Goal: Task Accomplishment & Management: Complete application form

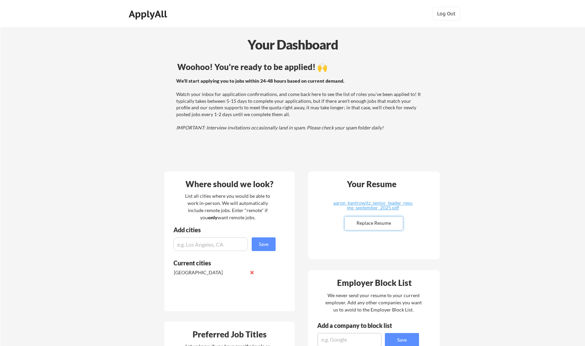
click at [381, 224] on input "file" at bounding box center [374, 223] width 58 height 13
type input "C:\fakepath\[PERSON_NAME].pdf"
click at [394, 204] on div "[PERSON_NAME].pdf" at bounding box center [372, 203] width 81 height 5
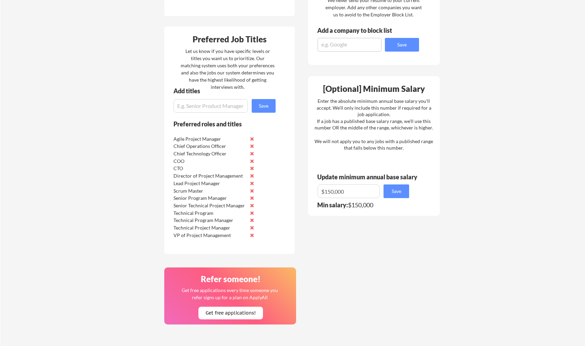
scroll to position [300, 0]
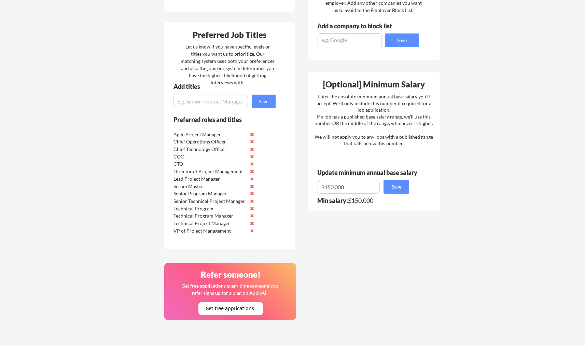
click at [251, 134] on button at bounding box center [251, 134] width 5 height 5
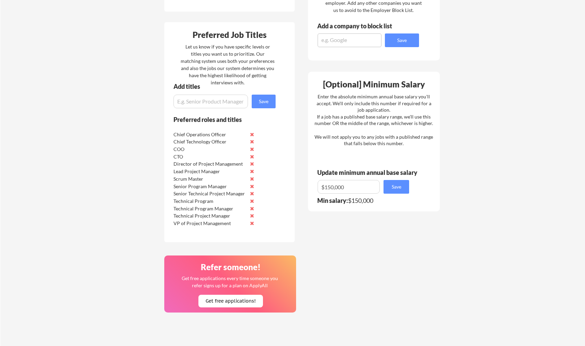
click at [252, 178] on button at bounding box center [251, 178] width 5 height 5
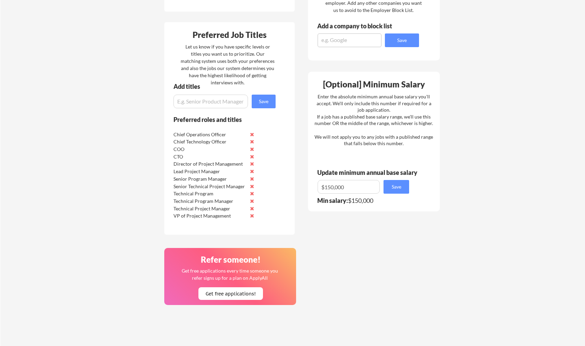
click at [252, 194] on button at bounding box center [251, 193] width 5 height 5
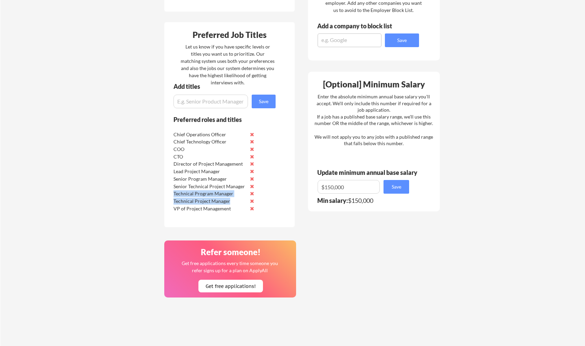
drag, startPoint x: 175, startPoint y: 195, endPoint x: 237, endPoint y: 200, distance: 63.1
click at [237, 200] on div "Chief Operations Officer Chief Technology Officer COO CTO Director of Project M…" at bounding box center [215, 171] width 86 height 82
click at [237, 200] on div "Technical Project Manager" at bounding box center [210, 201] width 72 height 7
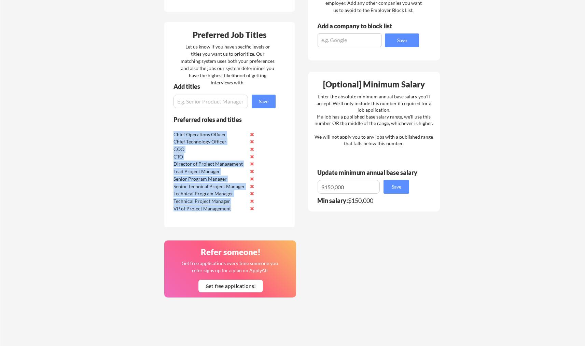
drag, startPoint x: 234, startPoint y: 207, endPoint x: 172, endPoint y: 136, distance: 94.2
click at [172, 136] on div "Chief Operations Officer Chief Technology Officer COO CTO Director of Project M…" at bounding box center [215, 171] width 86 height 82
drag, startPoint x: 233, startPoint y: 210, endPoint x: 174, endPoint y: 132, distance: 98.1
click at [174, 132] on div "Chief Operations Officer Chief Technology Officer COO CTO Director of Project M…" at bounding box center [215, 171] width 86 height 82
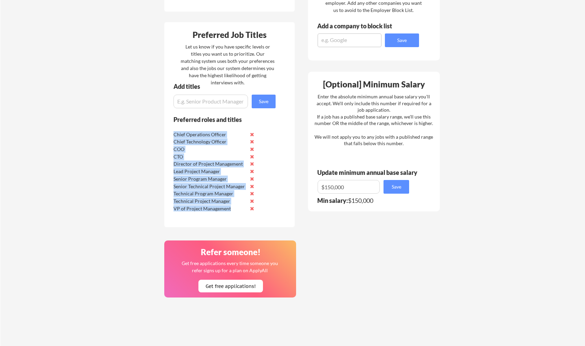
click at [174, 132] on div "Chief Operations Officer" at bounding box center [210, 134] width 72 height 7
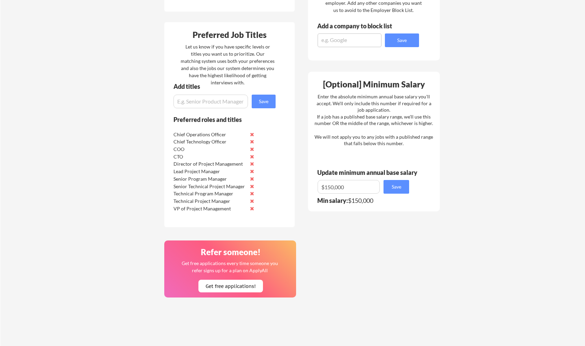
click at [205, 103] on input "input" at bounding box center [211, 102] width 74 height 14
type input "Director of Engineering"
click at [250, 101] on div "Add titles Save" at bounding box center [221, 95] width 115 height 25
click at [257, 101] on button "Save" at bounding box center [264, 102] width 24 height 14
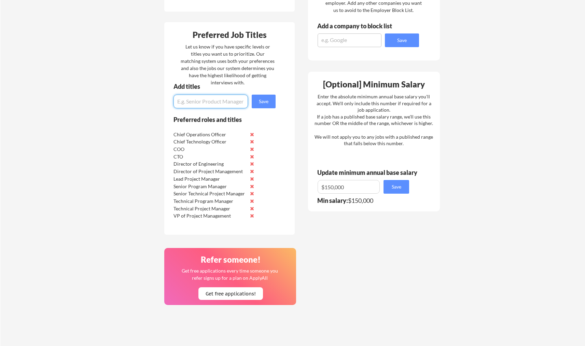
click at [202, 100] on input "input" at bounding box center [211, 102] width 74 height 14
type input "VP of Engineering"
click at [270, 99] on button "Save" at bounding box center [264, 102] width 24 height 14
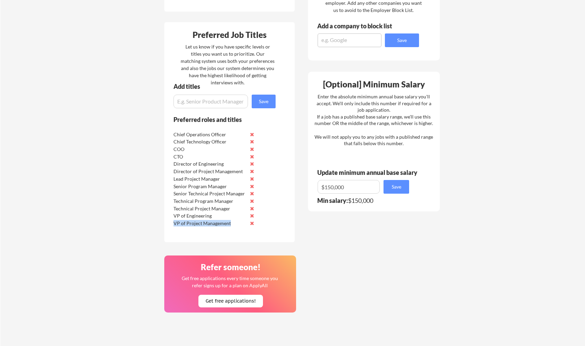
drag, startPoint x: 168, startPoint y: 129, endPoint x: 201, endPoint y: 192, distance: 70.7
click at [220, 215] on div "Preferred roles and titles Chief Operations Officer Chief Technology Officer CO…" at bounding box center [219, 179] width 111 height 126
click at [198, 189] on div "Senior Program Manager" at bounding box center [210, 186] width 72 height 7
drag, startPoint x: 186, startPoint y: 178, endPoint x: 224, endPoint y: 178, distance: 38.6
click at [224, 178] on div "Lead Project Manager" at bounding box center [210, 179] width 72 height 7
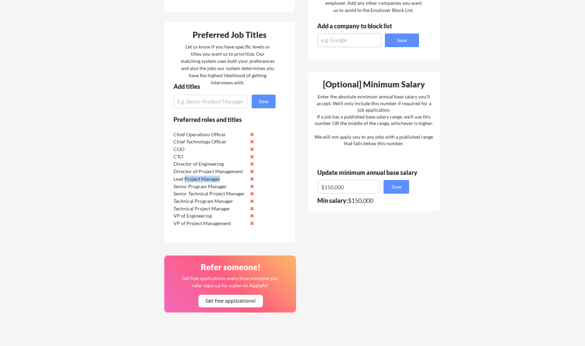
click at [224, 178] on div "Lead Project Manager" at bounding box center [210, 179] width 72 height 7
drag, startPoint x: 186, startPoint y: 178, endPoint x: 216, endPoint y: 176, distance: 29.8
click at [216, 176] on div "Lead Project Manager" at bounding box center [210, 179] width 72 height 7
click at [252, 178] on button at bounding box center [251, 178] width 5 height 5
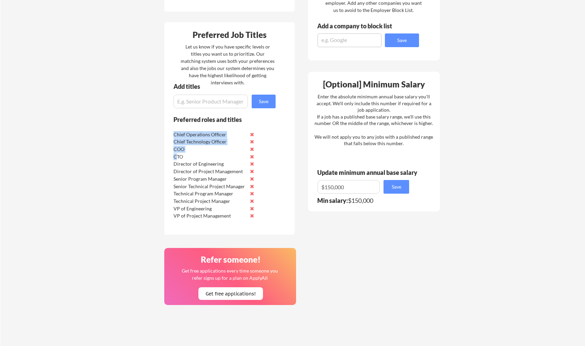
drag, startPoint x: 177, startPoint y: 157, endPoint x: 221, endPoint y: 221, distance: 77.6
click at [221, 221] on div "Preferred roles and titles Chief Operations Officer Chief Technology Officer CO…" at bounding box center [219, 175] width 111 height 119
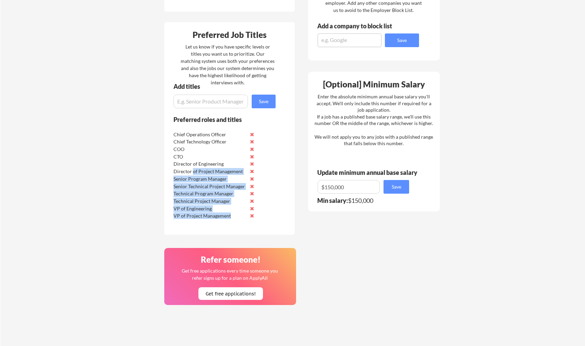
drag, startPoint x: 230, startPoint y: 216, endPoint x: 193, endPoint y: 168, distance: 60.6
click at [193, 168] on div "Chief Operations Officer Chief Technology Officer COO CTO Director of Engineeri…" at bounding box center [215, 174] width 86 height 89
click at [193, 168] on div "Director of Project Management" at bounding box center [210, 171] width 72 height 7
drag, startPoint x: 199, startPoint y: 181, endPoint x: 224, endPoint y: 213, distance: 40.6
click at [224, 210] on div "Chief Operations Officer Chief Technology Officer COO CTO Director of Engineeri…" at bounding box center [215, 174] width 86 height 89
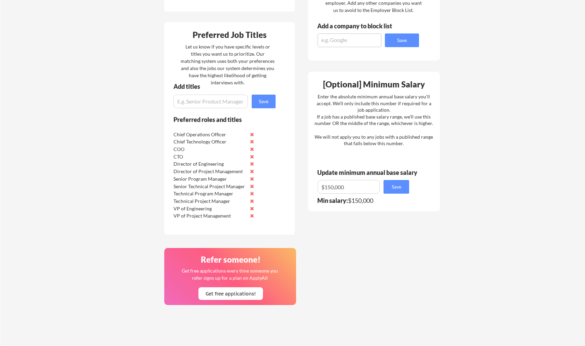
click at [224, 213] on div "VP of Project Management" at bounding box center [210, 216] width 72 height 7
drag, startPoint x: 232, startPoint y: 202, endPoint x: 175, endPoint y: 180, distance: 61.2
click at [175, 180] on div "Chief Operations Officer Chief Technology Officer COO CTO Director of Engineeri…" at bounding box center [215, 174] width 86 height 89
drag, startPoint x: 175, startPoint y: 165, endPoint x: 242, endPoint y: 169, distance: 67.1
click at [242, 169] on div "Chief Operations Officer Chief Technology Officer COO CTO Director of Engineeri…" at bounding box center [215, 174] width 86 height 89
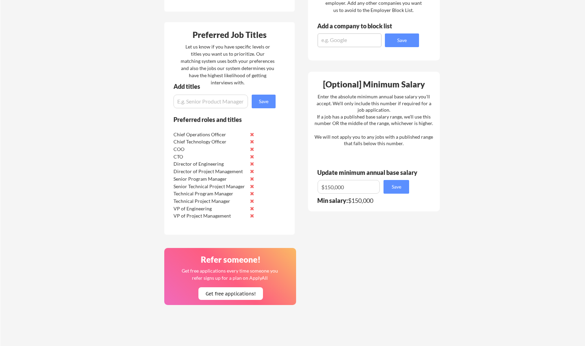
click at [173, 148] on div "COO" at bounding box center [215, 149] width 86 height 8
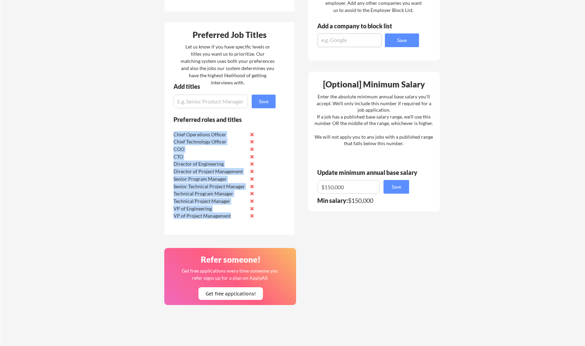
drag, startPoint x: 173, startPoint y: 132, endPoint x: 243, endPoint y: 217, distance: 110.5
click at [243, 217] on div "Chief Operations Officer Chief Technology Officer COO CTO Director of Engineeri…" at bounding box center [215, 174] width 86 height 89
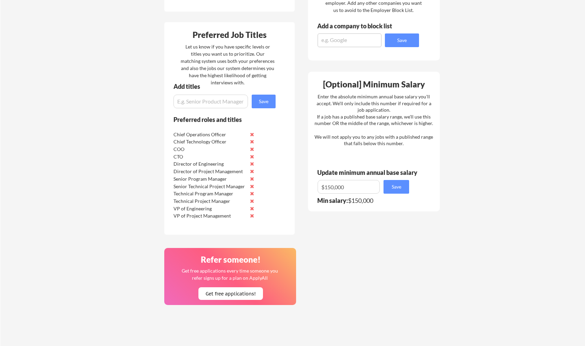
click at [349, 251] on div "Where should we look? List all cities where you would be able to work in-person…" at bounding box center [302, 148] width 287 height 564
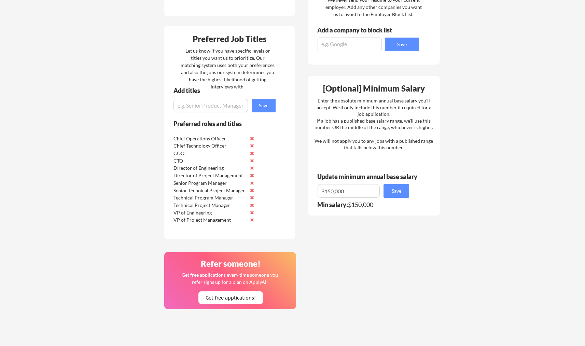
click at [357, 195] on input "input" at bounding box center [349, 191] width 62 height 14
click at [419, 151] on div "Enter the absolute minimum annual base salary you'll accept. We'll only include…" at bounding box center [374, 124] width 119 height 54
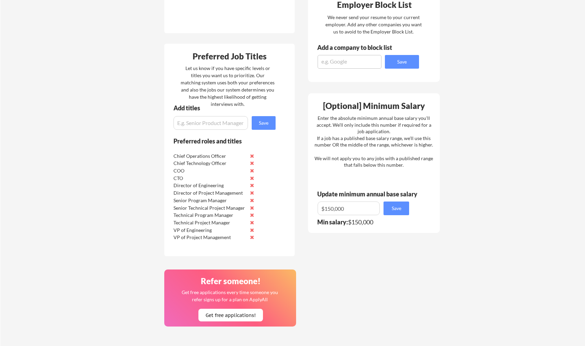
scroll to position [145, 0]
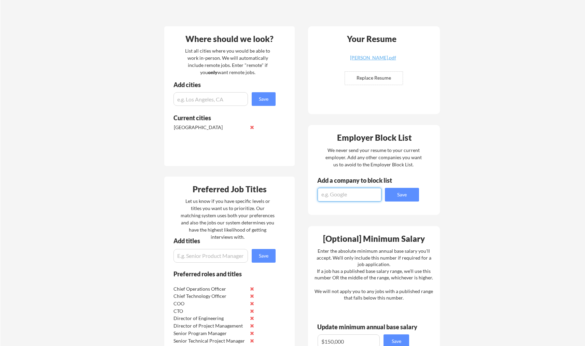
click at [347, 196] on textarea at bounding box center [350, 195] width 64 height 14
click at [366, 176] on div "Employer Block List We never send your resume to your current employer. Add any…" at bounding box center [374, 170] width 132 height 90
click at [371, 180] on div "Add a company to block list" at bounding box center [359, 180] width 85 height 6
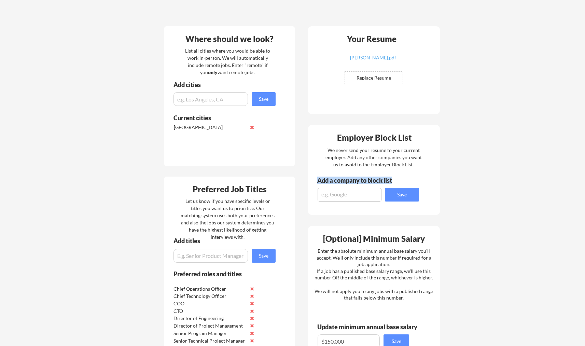
click at [410, 176] on div "Employer Block List We never send your resume to your current employer. Add any…" at bounding box center [374, 170] width 132 height 90
click at [305, 40] on div "Where should we look? List all cities where you would be able to work in-person…" at bounding box center [302, 302] width 287 height 564
click at [211, 100] on input "input" at bounding box center [211, 99] width 74 height 14
click at [206, 99] on input "input" at bounding box center [211, 99] width 74 height 14
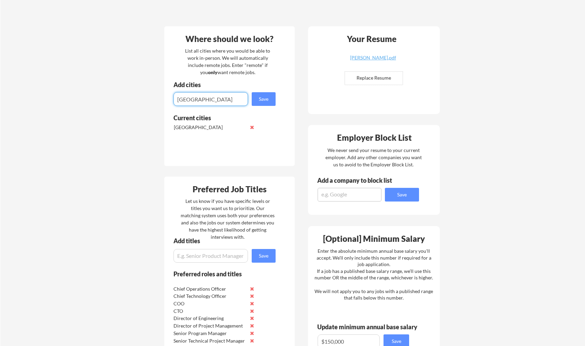
click at [206, 99] on input "input" at bounding box center [211, 99] width 74 height 14
click at [221, 100] on input "input" at bounding box center [211, 99] width 74 height 14
type input "[GEOGRAPHIC_DATA]"
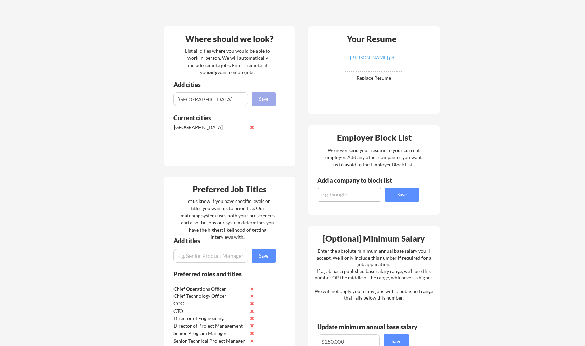
click at [269, 96] on button "Save" at bounding box center [264, 99] width 24 height 14
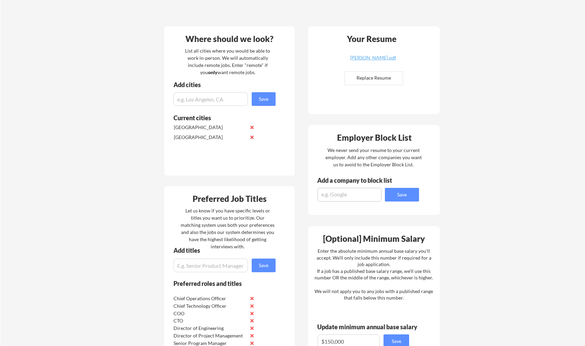
click at [211, 88] on div "Add cities" at bounding box center [225, 87] width 122 height 11
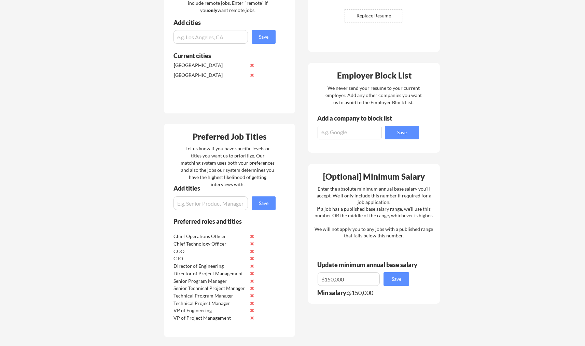
scroll to position [55, 0]
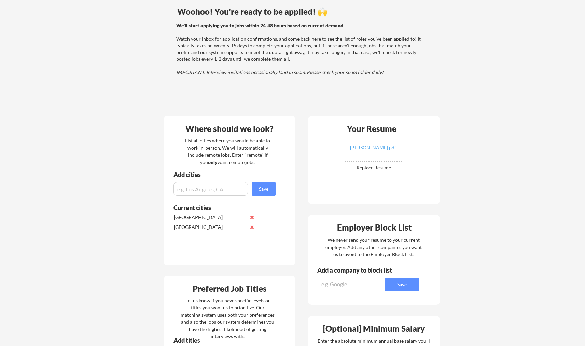
click at [402, 66] on div "We'll start applying you to jobs within 24-48 hours based on current demand. Wa…" at bounding box center [299, 49] width 246 height 54
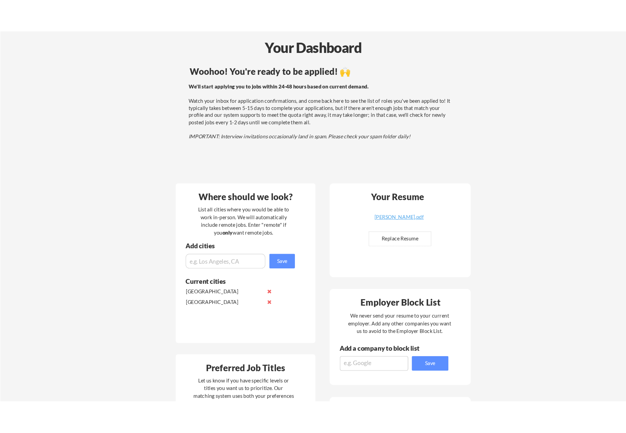
scroll to position [0, 0]
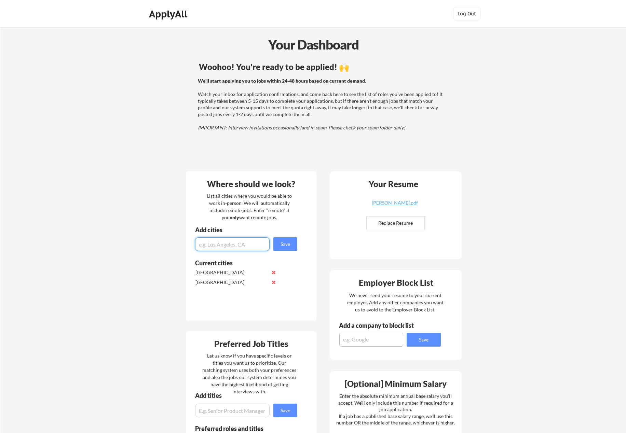
click at [249, 239] on input "input" at bounding box center [232, 244] width 74 height 14
type input "Remote"
click at [245, 246] on input "input" at bounding box center [232, 244] width 74 height 14
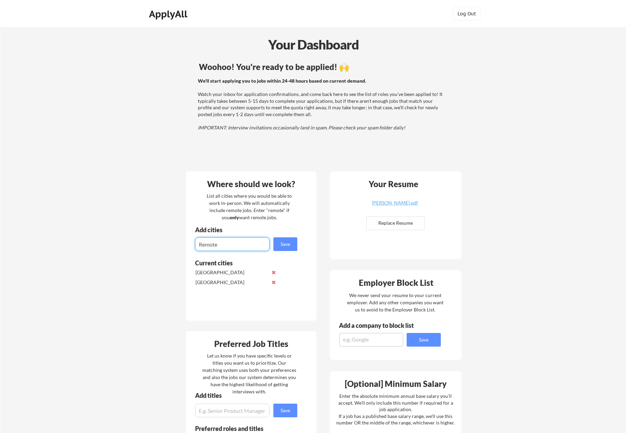
click at [245, 246] on input "input" at bounding box center [232, 244] width 74 height 14
click at [209, 208] on div "List all cities where you would be able to work in-person. We will automaticall…" at bounding box center [249, 206] width 94 height 29
